Goal: Task Accomplishment & Management: Complete application form

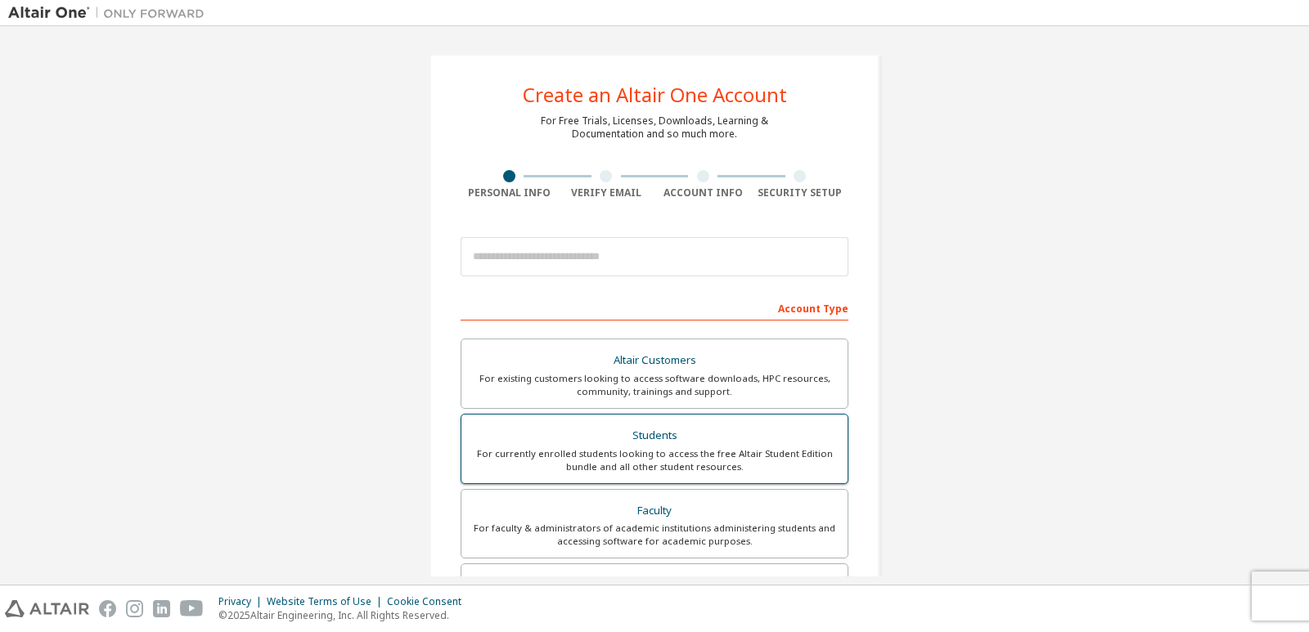
click at [628, 464] on div "For currently enrolled students looking to access the free Altair Student Editi…" at bounding box center [654, 460] width 366 height 26
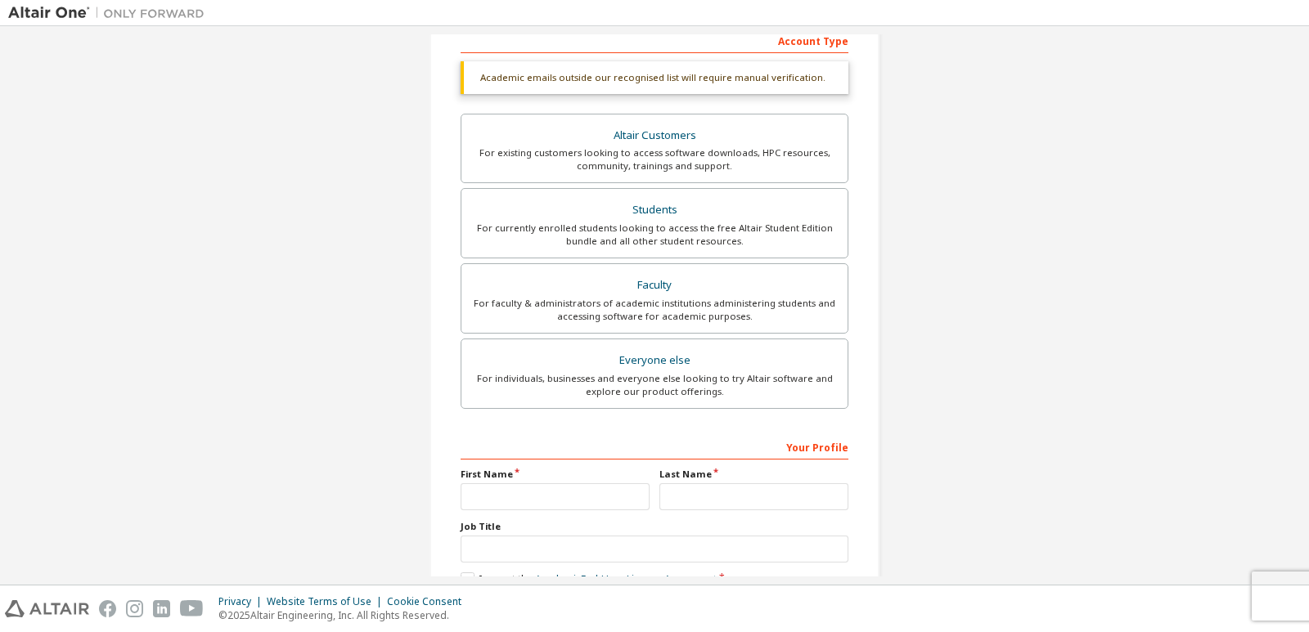
scroll to position [327, 0]
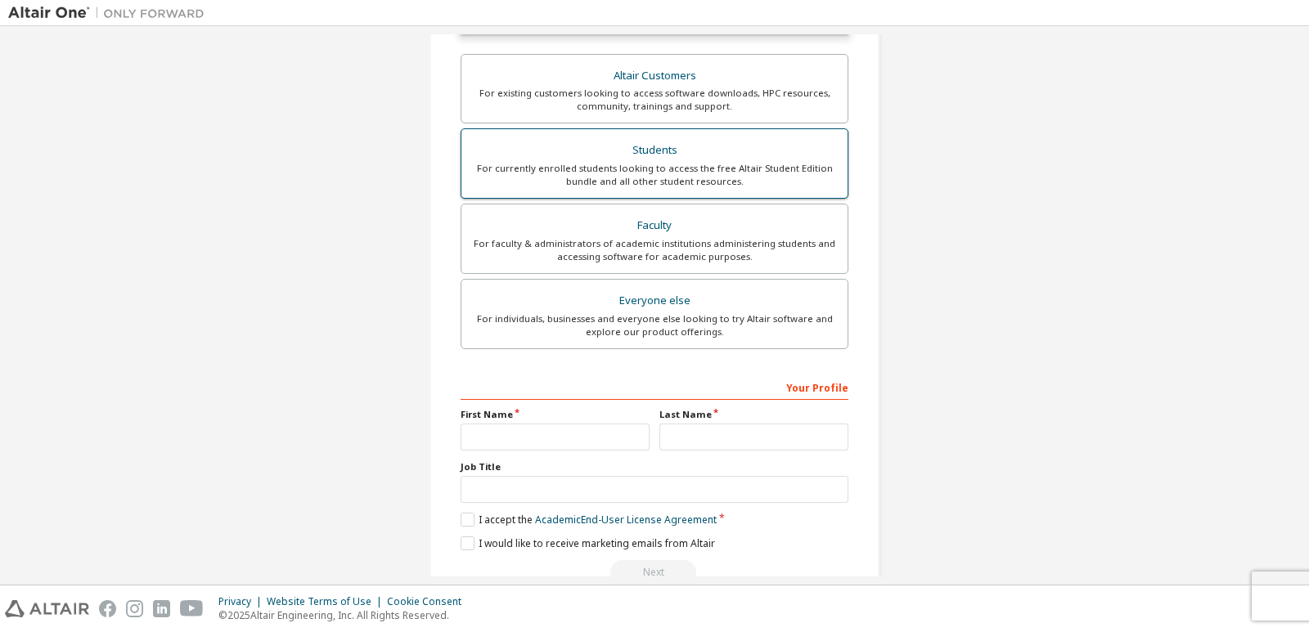
click at [683, 171] on div "For currently enrolled students looking to access the free Altair Student Editi…" at bounding box center [654, 175] width 366 height 26
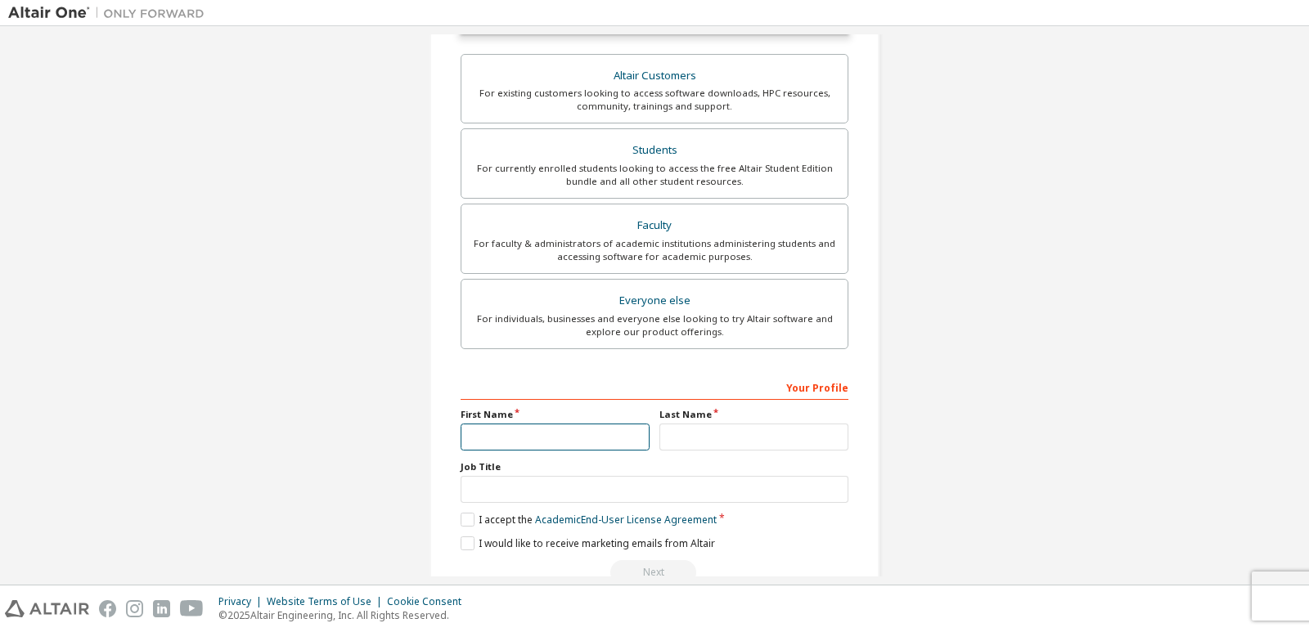
click at [556, 431] on input "text" at bounding box center [555, 437] width 189 height 27
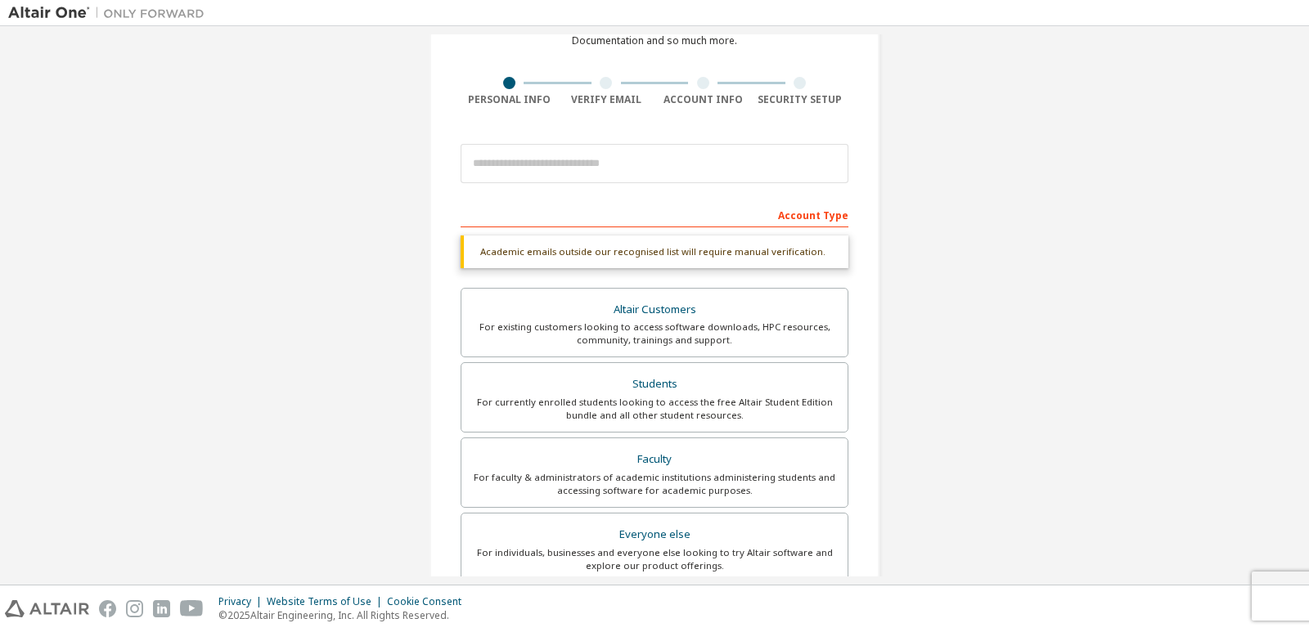
scroll to position [164, 0]
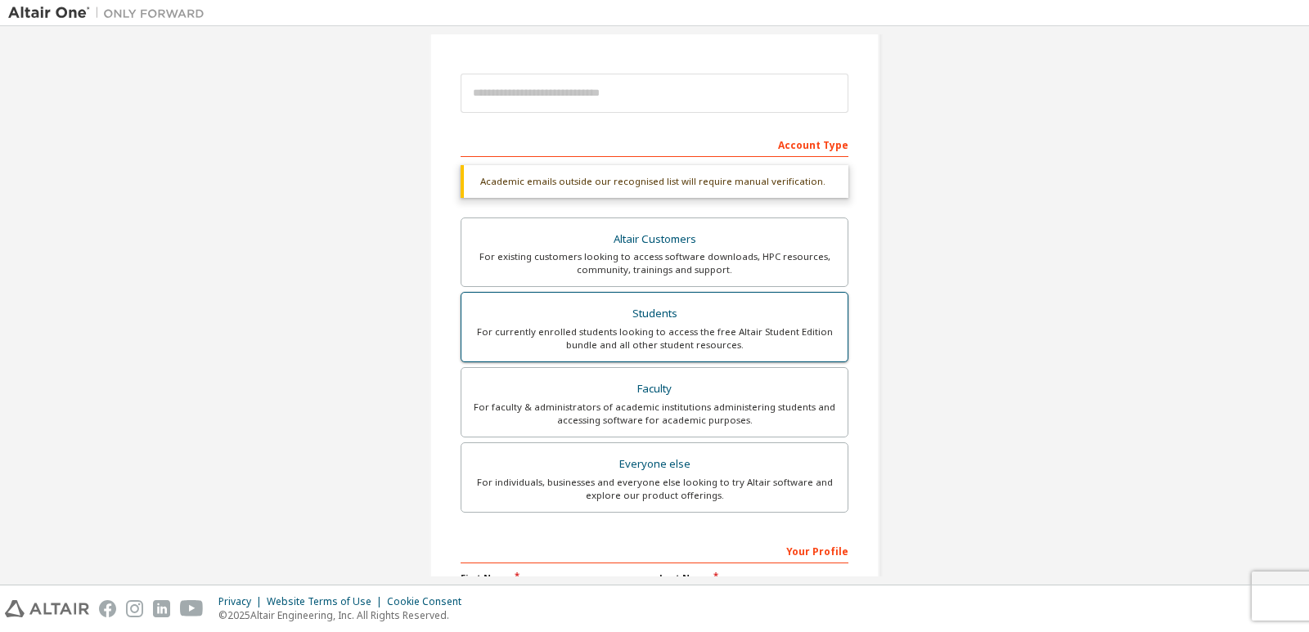
click at [596, 338] on div "For currently enrolled students looking to access the free Altair Student Editi…" at bounding box center [654, 339] width 366 height 26
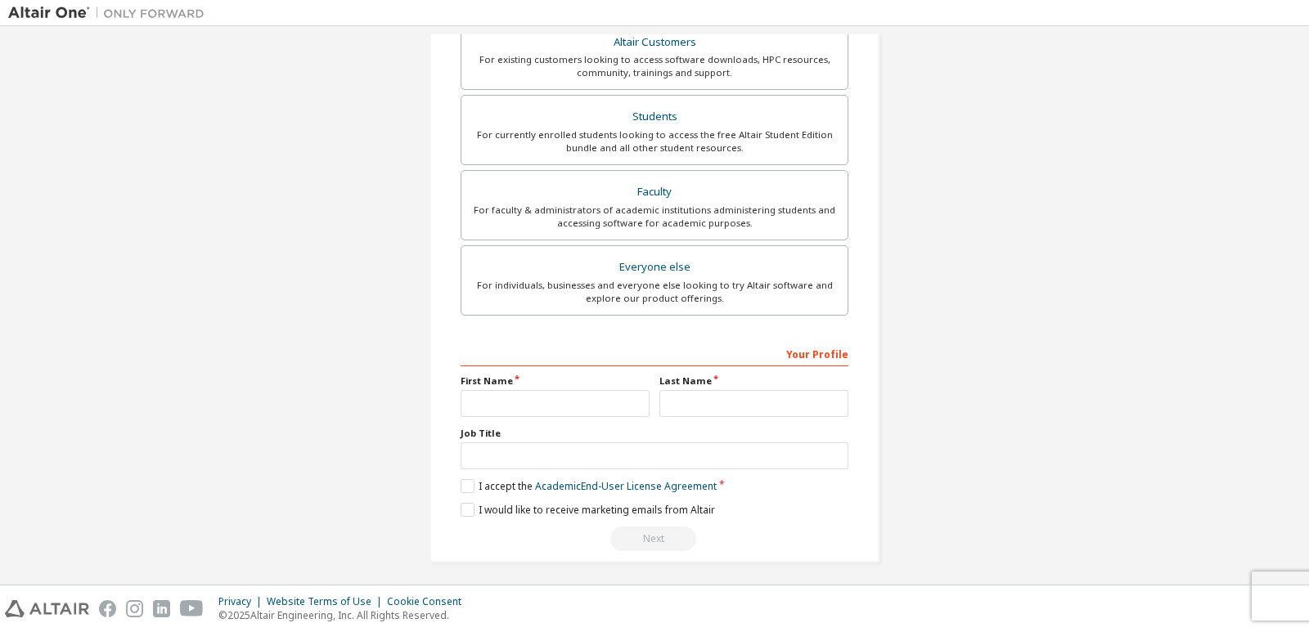
scroll to position [366, 0]
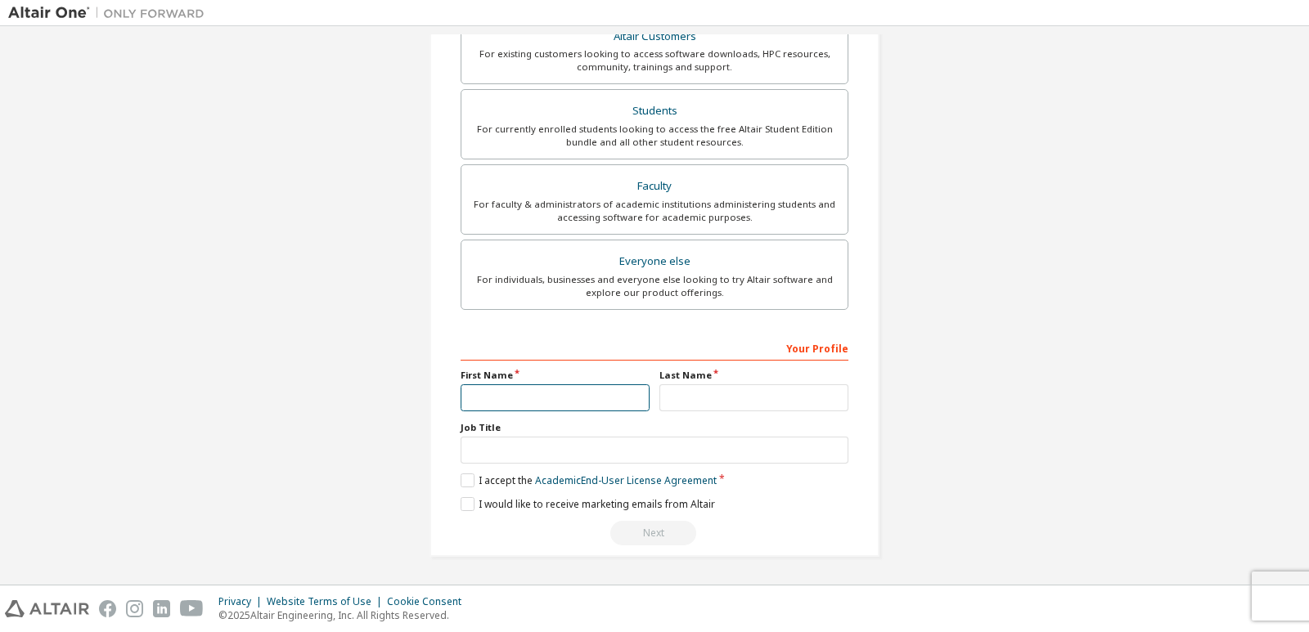
click at [560, 402] on input "text" at bounding box center [555, 397] width 189 height 27
type input "*****"
click at [720, 396] on input "text" at bounding box center [753, 397] width 189 height 27
type input "*****"
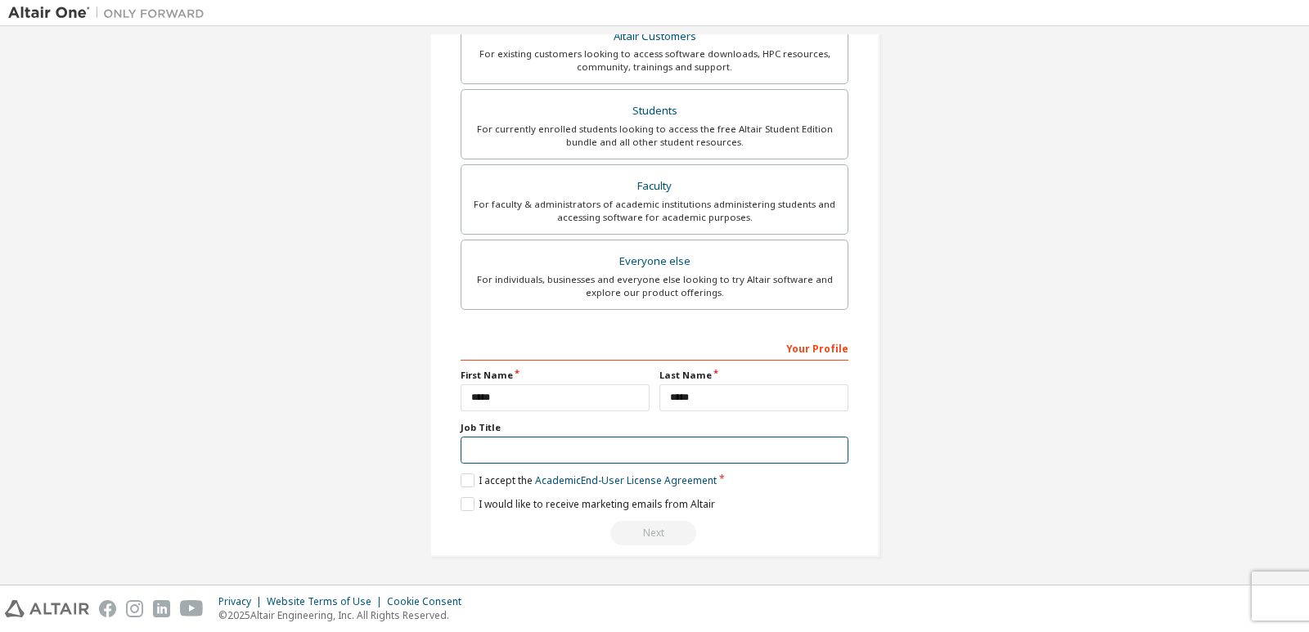
click at [615, 458] on input "text" at bounding box center [655, 450] width 388 height 27
type input "*"
click at [466, 483] on label "I accept the Academic End-User License Agreement" at bounding box center [589, 481] width 256 height 14
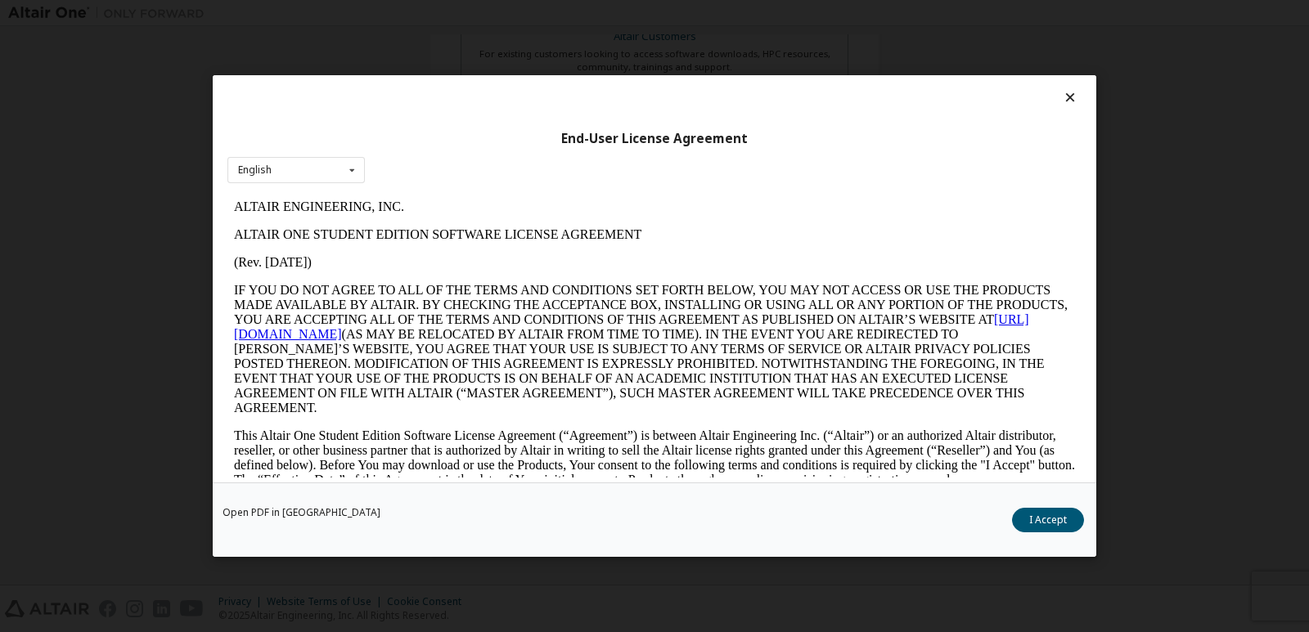
scroll to position [0, 0]
click at [1037, 523] on button "I Accept" at bounding box center [1048, 520] width 72 height 25
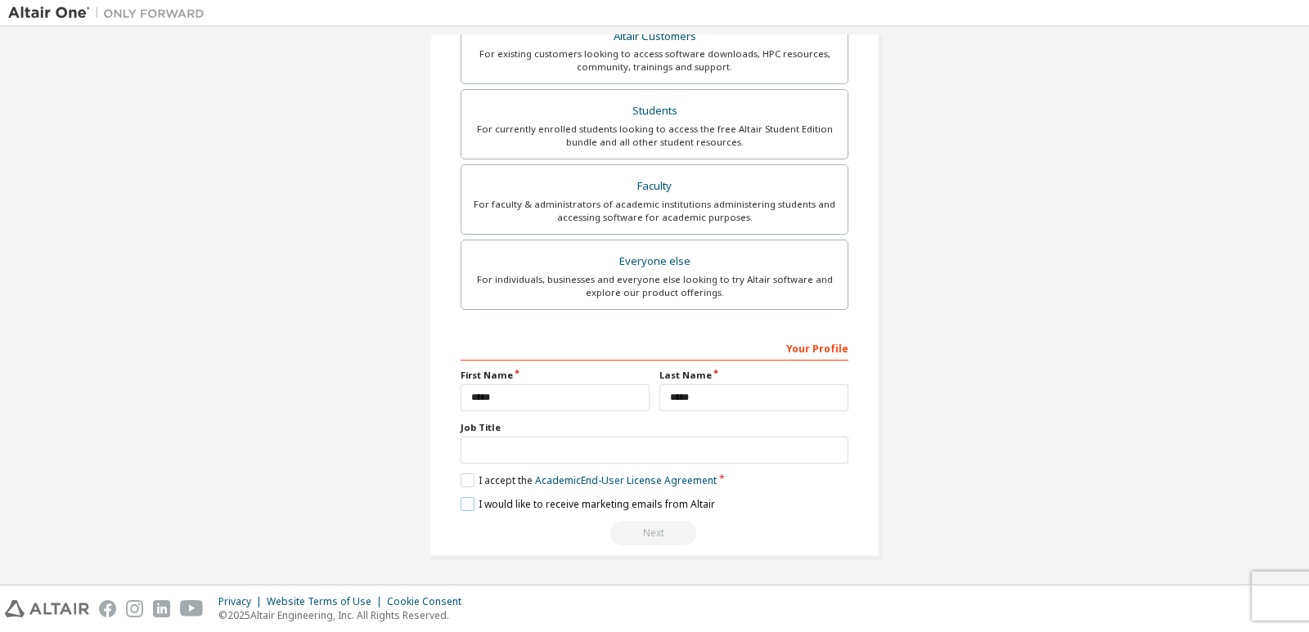
click at [466, 506] on label "I would like to receive marketing emails from Altair" at bounding box center [588, 504] width 254 height 14
click at [630, 536] on div "Next" at bounding box center [655, 533] width 388 height 25
click at [645, 533] on div "Next" at bounding box center [655, 533] width 388 height 25
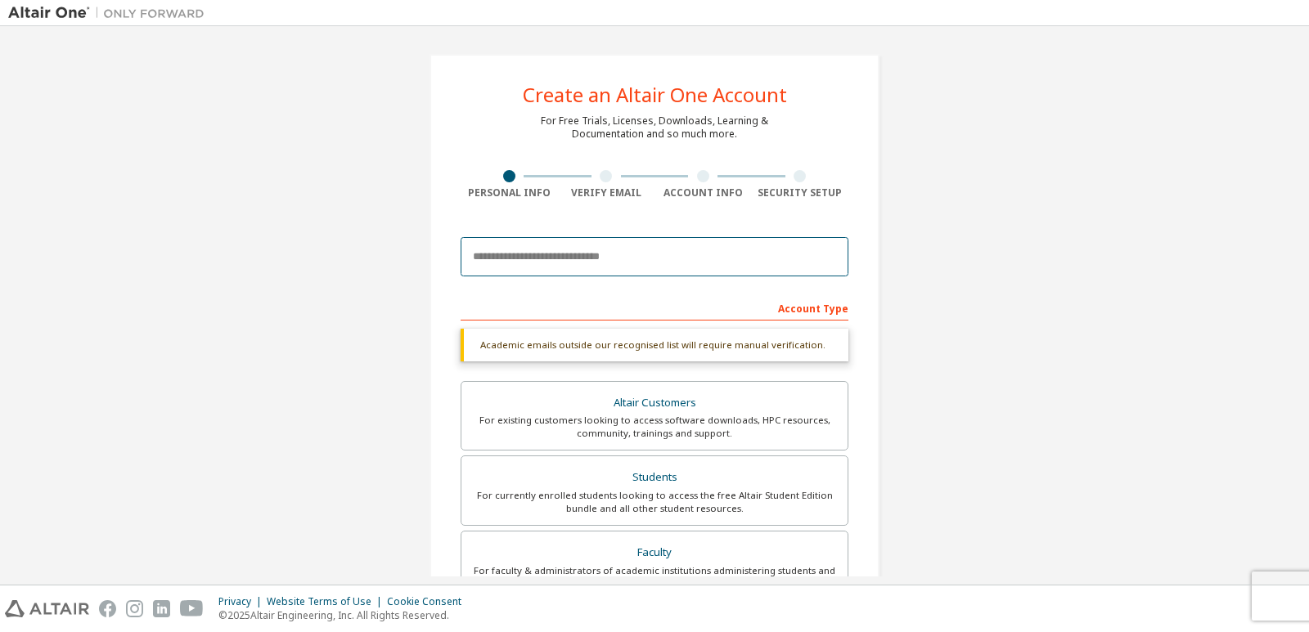
click at [591, 250] on input "email" at bounding box center [655, 256] width 388 height 39
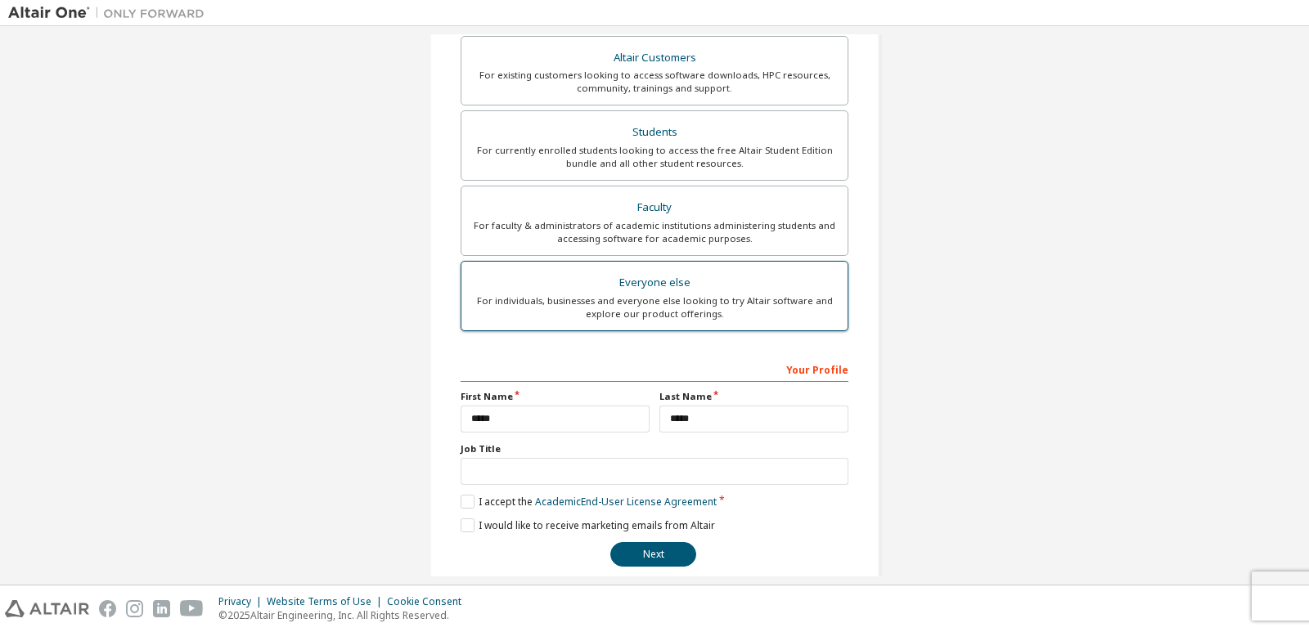
scroll to position [366, 0]
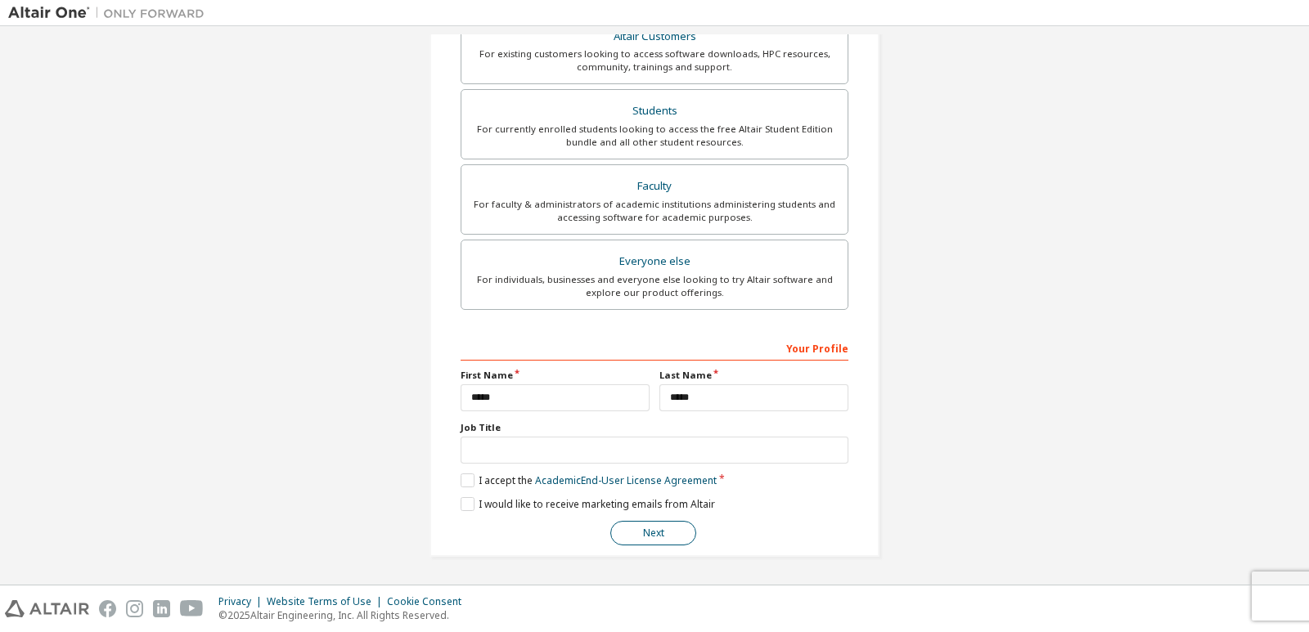
type input "**********"
click at [644, 533] on button "Next" at bounding box center [653, 533] width 86 height 25
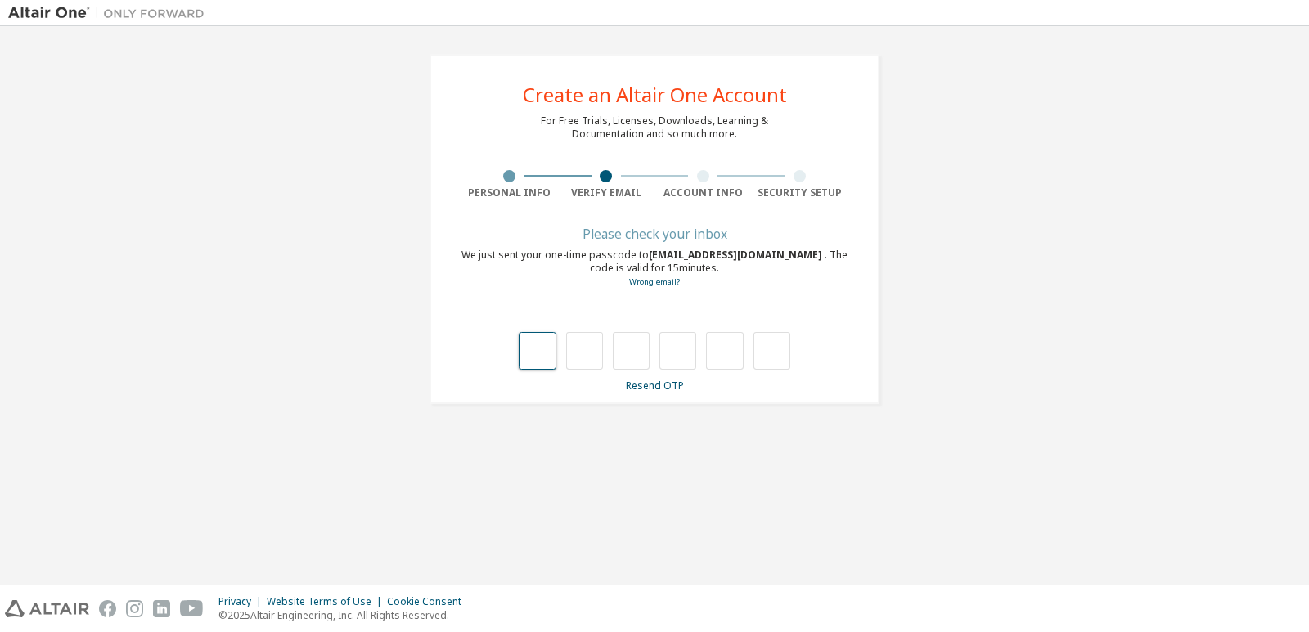
type input "*"
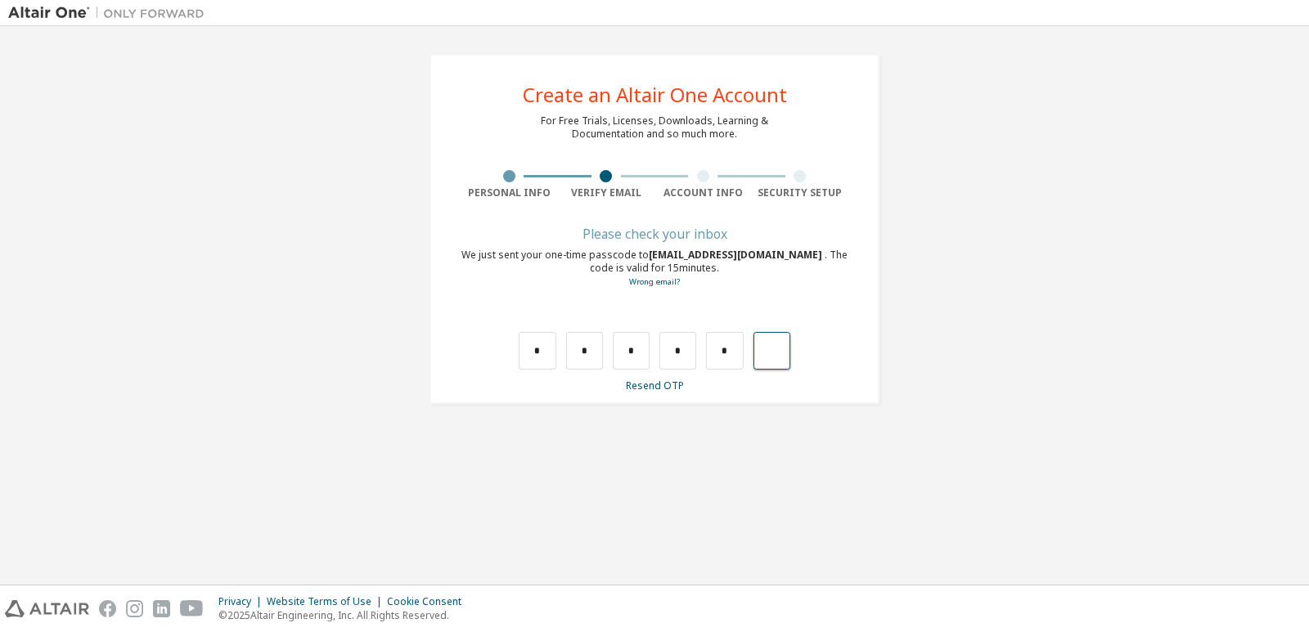
type input "*"
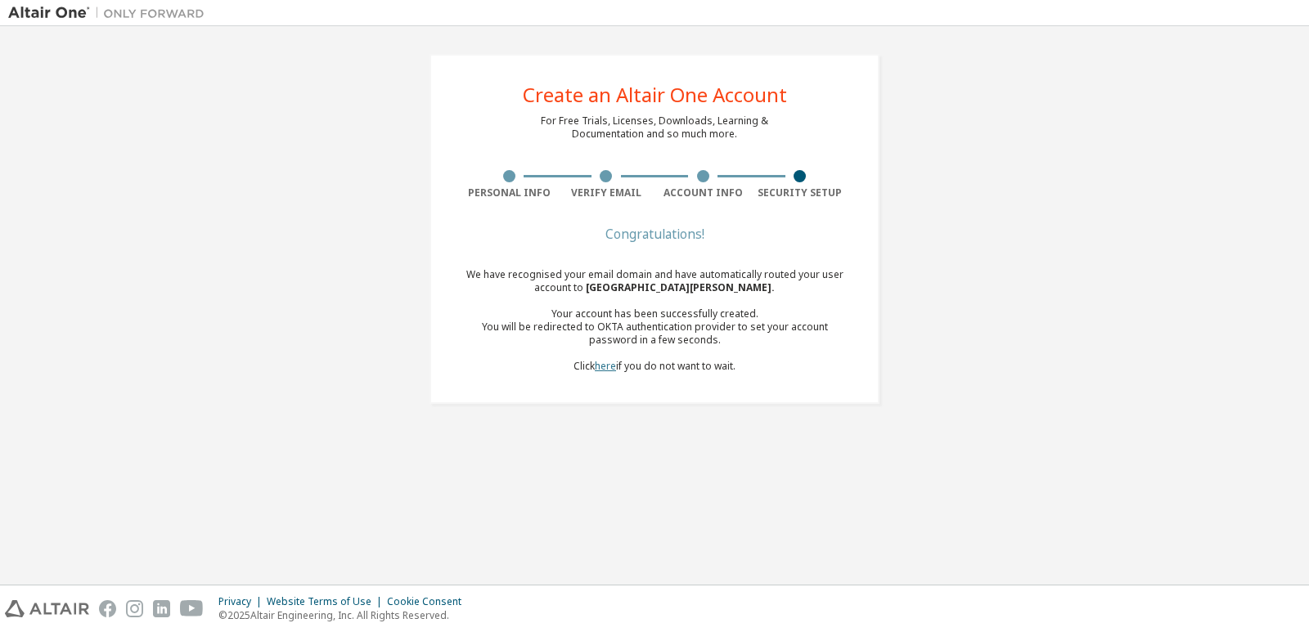
click at [599, 371] on link "here" at bounding box center [605, 366] width 21 height 14
